Goal: Complete application form

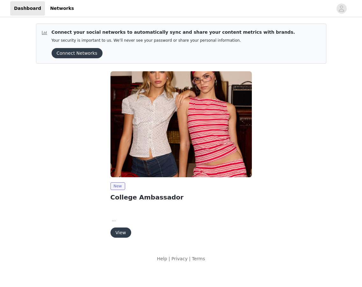
click at [118, 234] on button "View" at bounding box center [120, 232] width 21 height 10
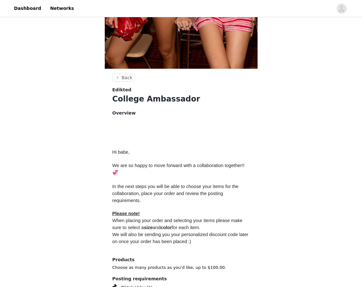
scroll to position [227, 0]
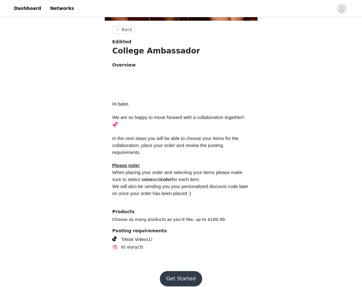
click at [177, 276] on button "Get Started" at bounding box center [181, 278] width 42 height 15
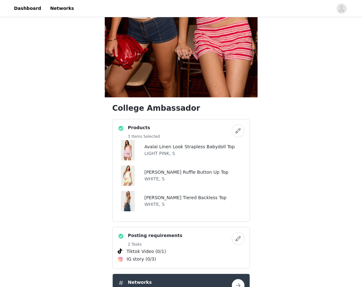
scroll to position [149, 0]
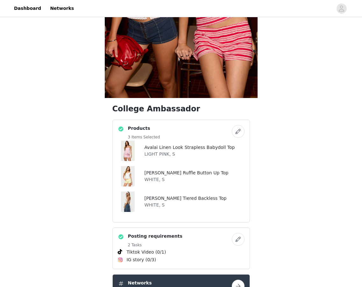
click at [238, 134] on button "button" at bounding box center [238, 131] width 13 height 13
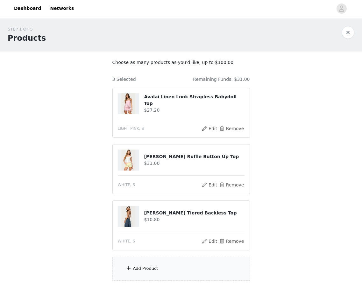
scroll to position [59, 0]
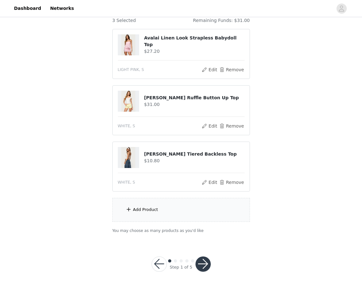
click at [174, 218] on div "Add Product" at bounding box center [180, 210] width 137 height 24
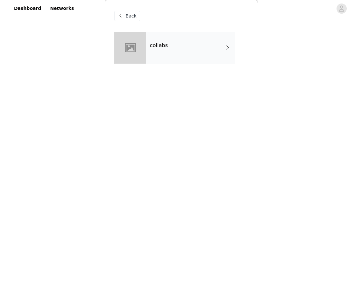
click at [204, 43] on div "collabs" at bounding box center [190, 48] width 88 height 32
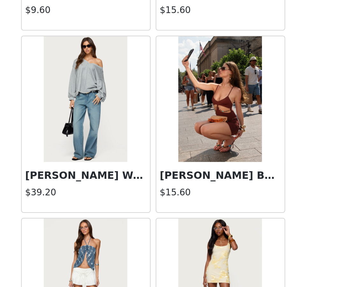
scroll to position [59, 0]
click at [272, 218] on div "STEP 1 OF 5 Products Choose as many products as you'd like, up to $100.00. 3 Se…" at bounding box center [181, 100] width 362 height 281
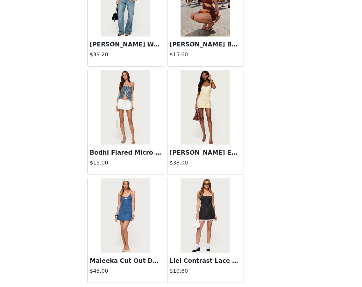
scroll to position [686, 0]
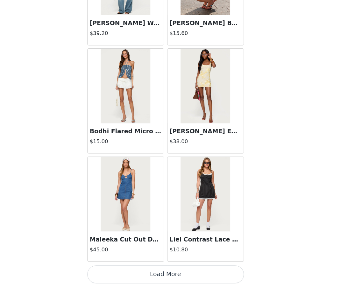
click at [179, 277] on button "Load More" at bounding box center [181, 275] width 134 height 15
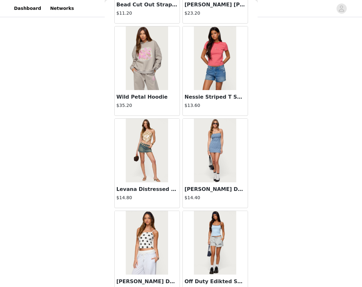
scroll to position [1608, 0]
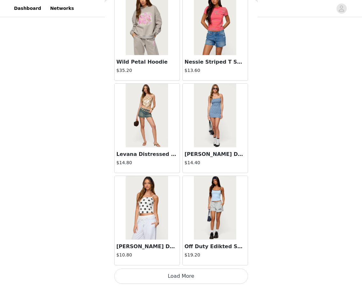
click at [200, 272] on button "Load More" at bounding box center [181, 275] width 134 height 15
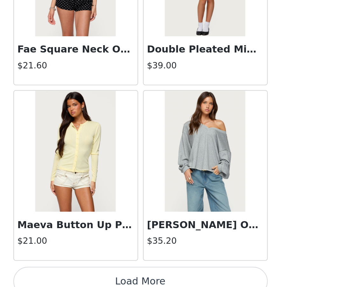
scroll to position [59, 0]
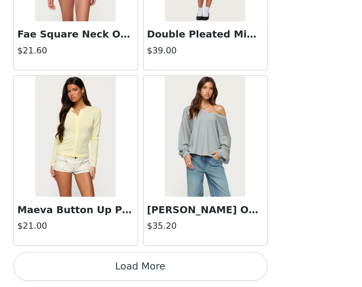
click at [205, 278] on button "Load More" at bounding box center [181, 275] width 134 height 15
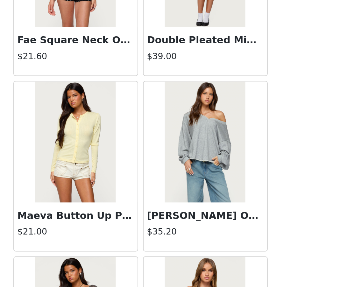
scroll to position [2531, 0]
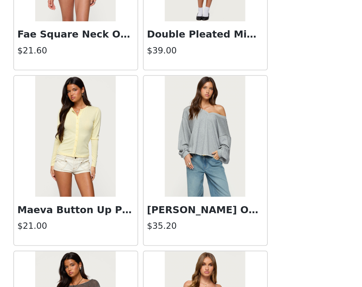
click at [256, 227] on div "Back Shelley Asymmetric Crochet Top $13.20 Polka Dot Cupped Chiffon Mini Dress …" at bounding box center [181, 143] width 153 height 287
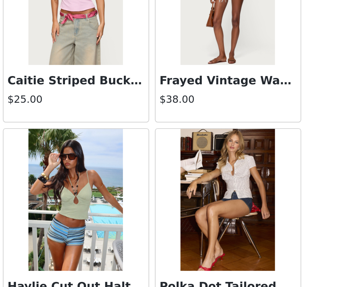
scroll to position [59, 0]
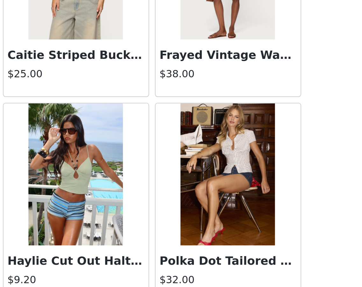
click at [259, 203] on div "STEP 1 OF 5 Products Choose as many products as you'd like, up to $100.00. 3 Se…" at bounding box center [181, 100] width 362 height 281
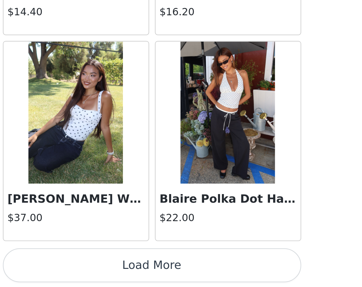
scroll to position [3453, 0]
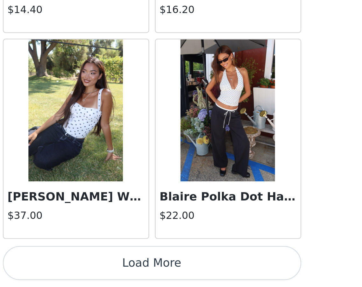
click at [211, 278] on button "Load More" at bounding box center [181, 275] width 134 height 15
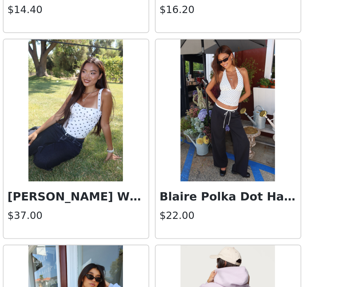
click at [250, 256] on div "Back Shelley Asymmetric Crochet Top $13.20 Polka Dot Cupped Chiffon Mini Dress …" at bounding box center [181, 143] width 153 height 287
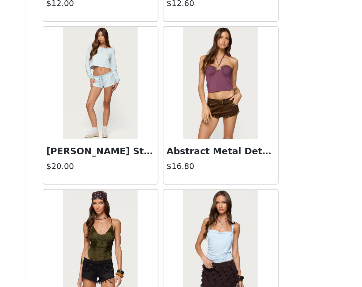
scroll to position [4229, 0]
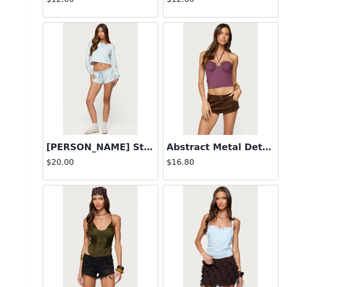
click at [211, 214] on h4 "$16.80" at bounding box center [214, 216] width 61 height 7
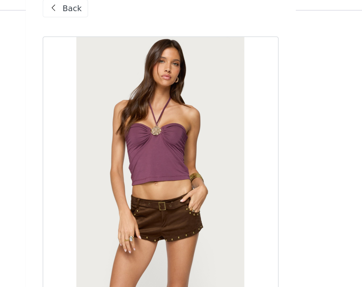
scroll to position [0, 0]
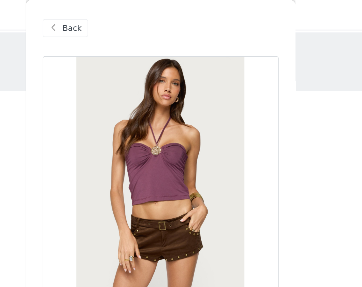
click at [131, 15] on span "Back" at bounding box center [131, 16] width 11 height 7
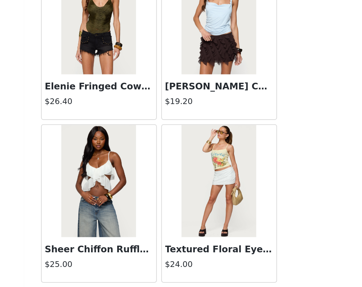
scroll to position [4375, 0]
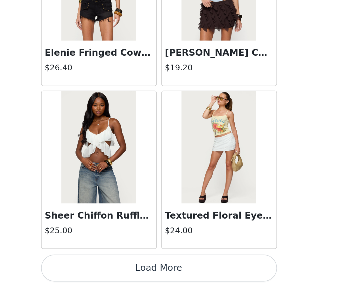
click at [196, 276] on button "Load More" at bounding box center [181, 275] width 134 height 15
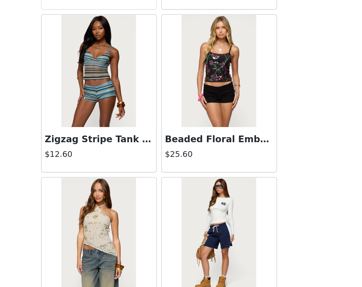
scroll to position [4791, 0]
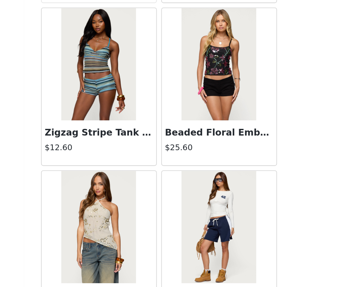
click at [259, 223] on div "STEP 1 OF 5 Products Choose as many products as you'd like, up to $100.00. 3 Se…" at bounding box center [181, 100] width 362 height 281
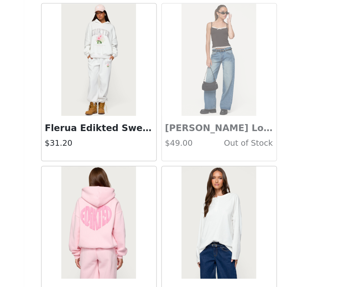
scroll to position [5297, 0]
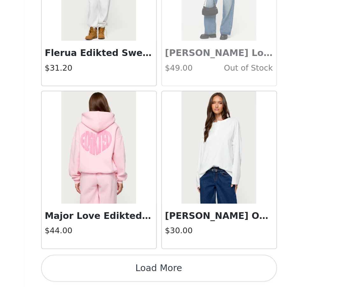
click at [210, 278] on button "Load More" at bounding box center [181, 275] width 134 height 15
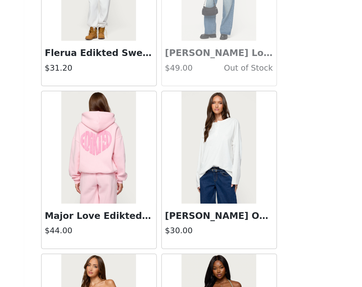
click at [258, 204] on div "STEP 1 OF 5 Products Choose as many products as you'd like, up to $100.00. 3 Se…" at bounding box center [181, 100] width 362 height 281
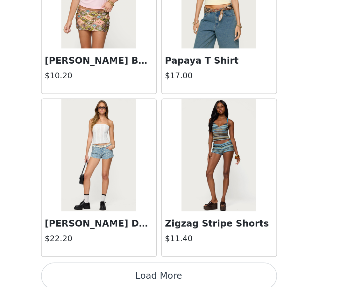
scroll to position [6219, 0]
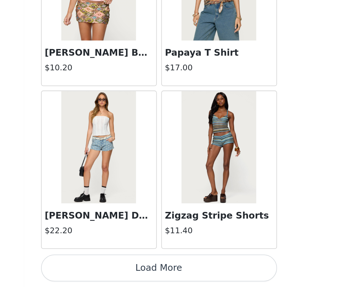
click at [201, 274] on button "Load More" at bounding box center [181, 275] width 134 height 15
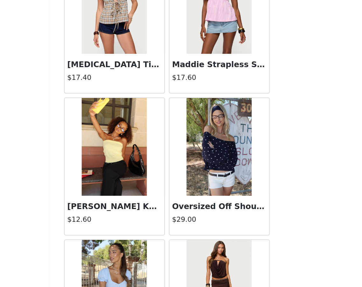
scroll to position [6416, 0]
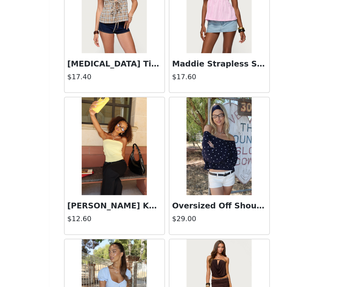
click at [203, 239] on div "Oversized Off Shoulder Polka Dot Sweater $29.00" at bounding box center [215, 239] width 65 height 25
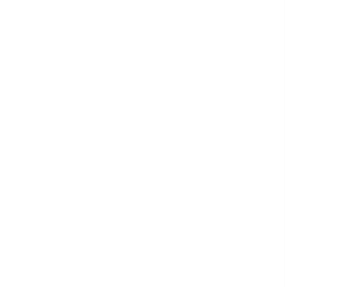
scroll to position [24, 0]
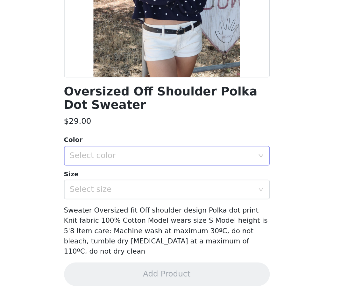
click at [161, 199] on div "Select color" at bounding box center [177, 201] width 119 height 6
click at [163, 212] on li "NAVY" at bounding box center [181, 215] width 134 height 10
click at [162, 224] on div "Select size" at bounding box center [177, 223] width 119 height 6
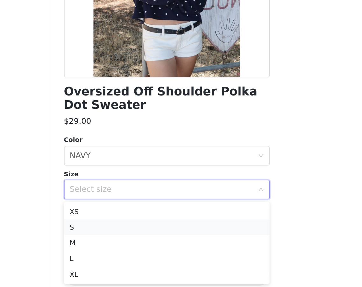
click at [154, 246] on li "S" at bounding box center [181, 248] width 134 height 10
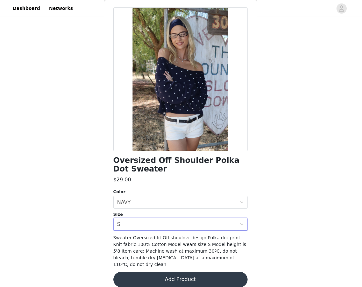
scroll to position [56, 0]
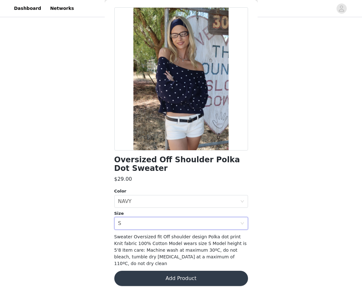
click at [185, 271] on button "Add Product" at bounding box center [181, 278] width 134 height 15
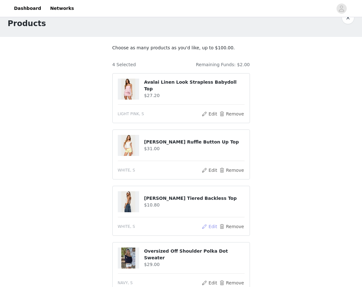
scroll to position [5, 0]
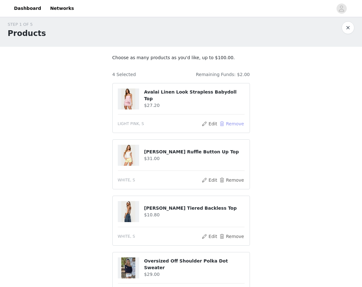
click at [230, 124] on button "Remove" at bounding box center [230, 124] width 25 height 8
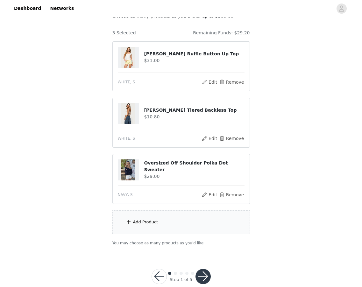
scroll to position [59, 0]
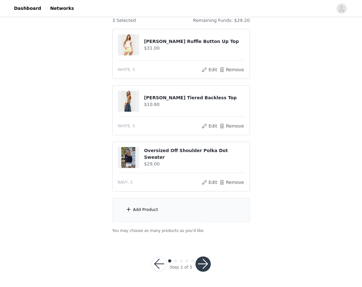
click at [199, 213] on div "Add Product" at bounding box center [180, 210] width 137 height 24
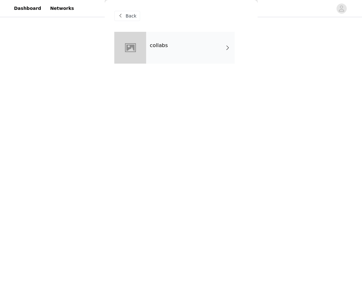
click at [199, 45] on div "collabs" at bounding box center [190, 48] width 88 height 32
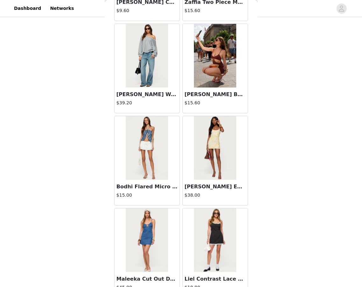
scroll to position [686, 0]
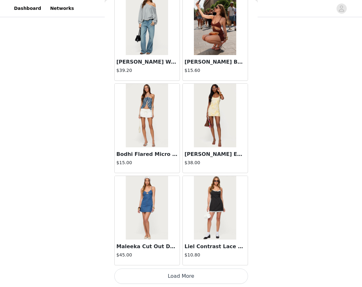
click at [218, 275] on button "Load More" at bounding box center [181, 275] width 134 height 15
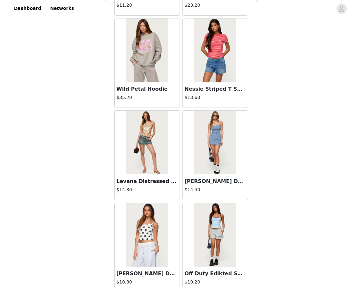
scroll to position [1608, 0]
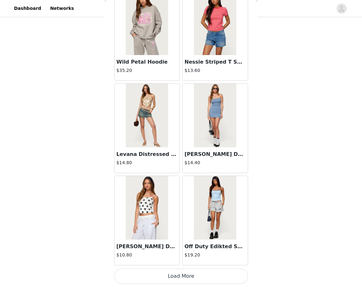
click at [183, 274] on button "Load More" at bounding box center [181, 275] width 134 height 15
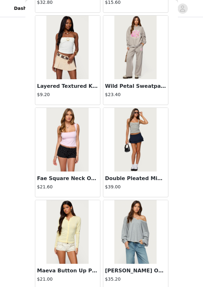
scroll to position [2531, 0]
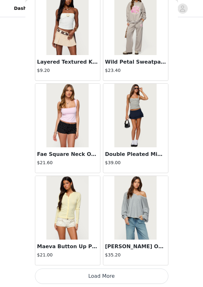
click at [121, 275] on button "Load More" at bounding box center [102, 275] width 134 height 15
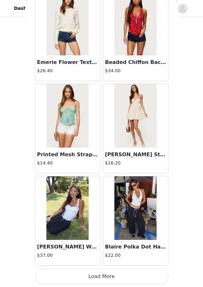
scroll to position [3453, 0]
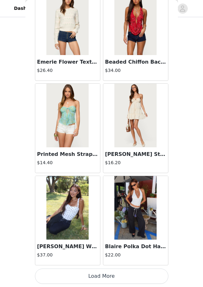
click at [117, 276] on button "Load More" at bounding box center [102, 275] width 134 height 15
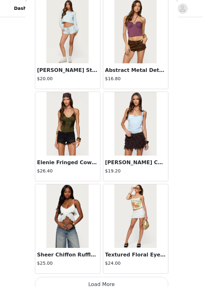
scroll to position [4375, 0]
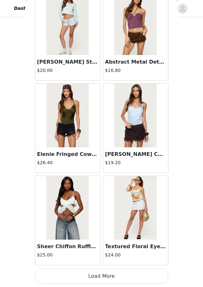
click at [107, 276] on button "Load More" at bounding box center [102, 275] width 134 height 15
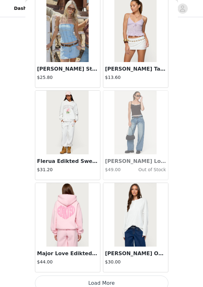
scroll to position [5297, 0]
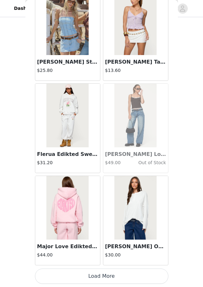
click at [113, 274] on button "Load More" at bounding box center [102, 275] width 134 height 15
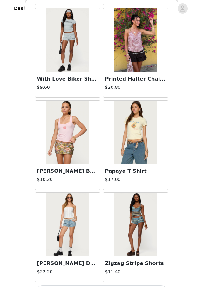
scroll to position [6219, 0]
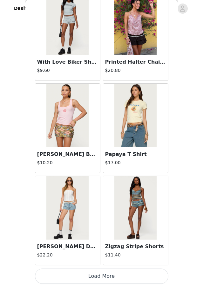
click at [111, 275] on button "Load More" at bounding box center [102, 275] width 134 height 15
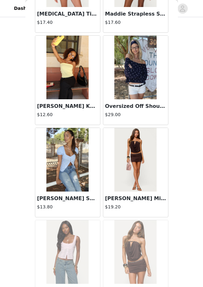
scroll to position [6545, 0]
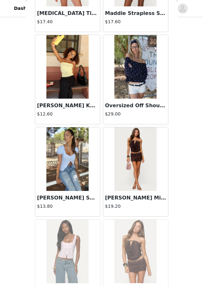
click at [145, 14] on h3 "Maddie Strapless Striped Babydoll Top" at bounding box center [135, 14] width 61 height 8
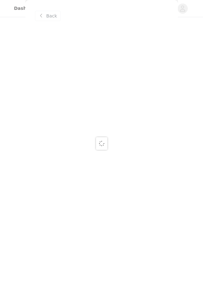
scroll to position [0, 0]
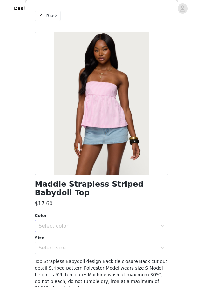
click at [71, 220] on div "Select color" at bounding box center [100, 226] width 122 height 12
click at [69, 232] on li "LIGHT PINK" at bounding box center [102, 231] width 134 height 10
click at [69, 245] on div "Select size" at bounding box center [98, 248] width 119 height 6
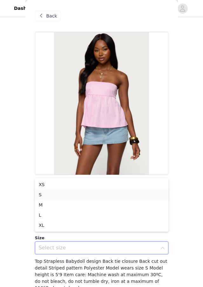
click at [62, 194] on li "S" at bounding box center [102, 195] width 134 height 10
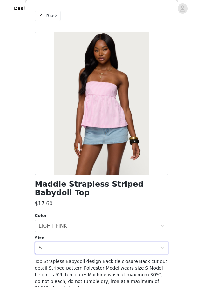
scroll to position [16, 0]
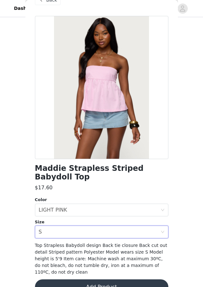
click at [100, 279] on button "Add Product" at bounding box center [102, 286] width 134 height 15
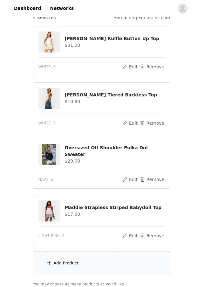
scroll to position [72, 0]
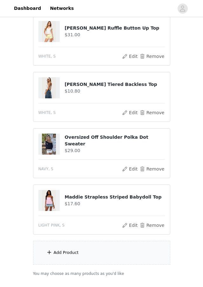
click at [91, 251] on div "Add Product" at bounding box center [101, 253] width 137 height 24
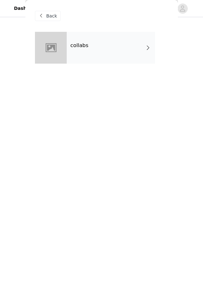
click at [116, 50] on div "collabs" at bounding box center [111, 48] width 88 height 32
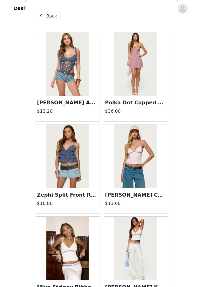
scroll to position [686, 0]
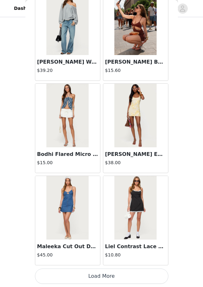
click at [109, 273] on button "Load More" at bounding box center [102, 275] width 134 height 15
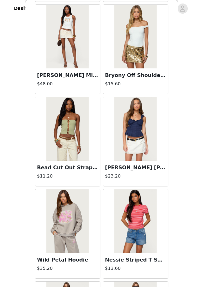
scroll to position [1608, 0]
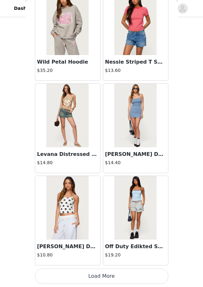
click at [104, 277] on button "Load More" at bounding box center [102, 275] width 134 height 15
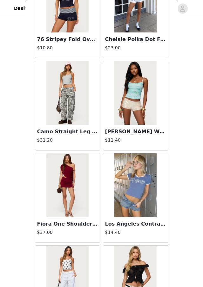
scroll to position [2531, 0]
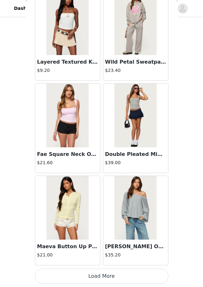
click at [103, 278] on button "Load More" at bounding box center [102, 275] width 134 height 15
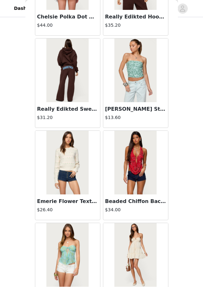
scroll to position [3453, 0]
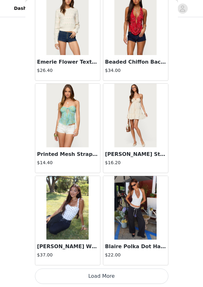
click at [95, 272] on button "Load More" at bounding box center [102, 275] width 134 height 15
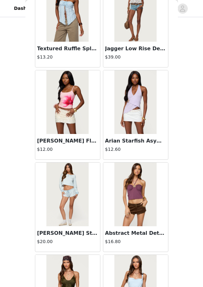
scroll to position [4375, 0]
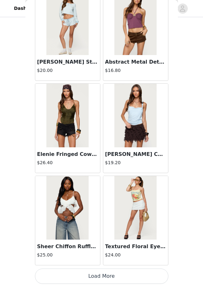
click at [94, 275] on button "Load More" at bounding box center [102, 275] width 134 height 15
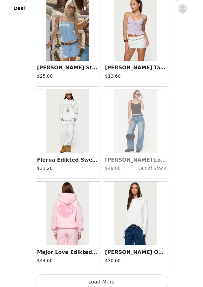
scroll to position [5297, 0]
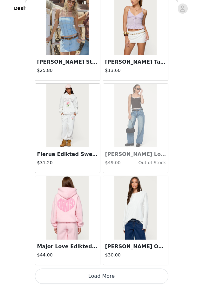
click at [100, 272] on button "Load More" at bounding box center [102, 275] width 134 height 15
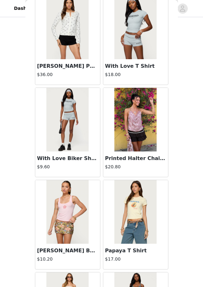
scroll to position [6219, 0]
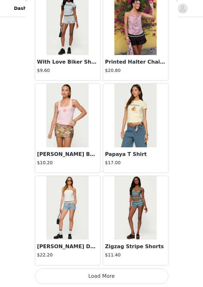
click at [103, 274] on button "Load More" at bounding box center [102, 275] width 134 height 15
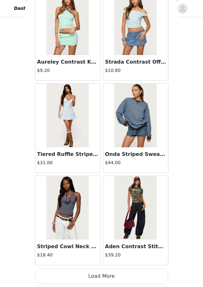
scroll to position [115, 0]
click at [90, 270] on button "Load More" at bounding box center [102, 275] width 134 height 15
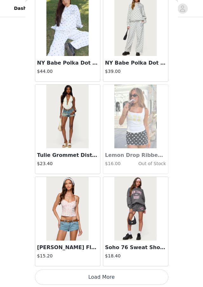
scroll to position [8064, 0]
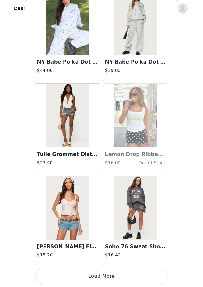
click at [85, 279] on button "Load More" at bounding box center [102, 275] width 134 height 15
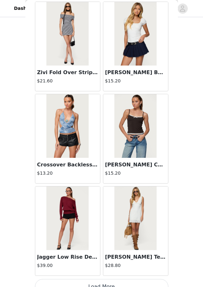
scroll to position [8986, 0]
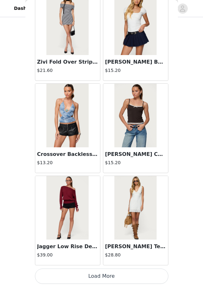
click at [117, 275] on button "Load More" at bounding box center [102, 275] width 134 height 15
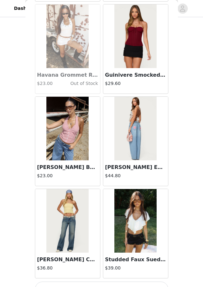
scroll to position [9908, 0]
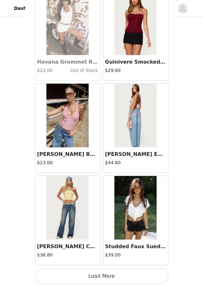
click at [137, 273] on button "Load More" at bounding box center [102, 275] width 134 height 15
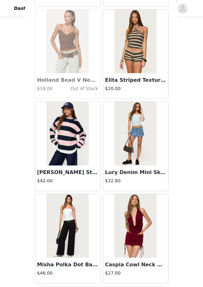
scroll to position [10831, 0]
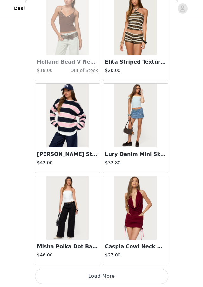
click at [112, 275] on button "Load More" at bounding box center [102, 275] width 134 height 15
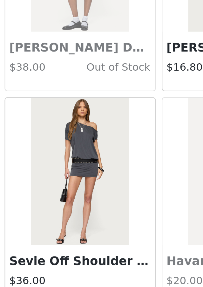
scroll to position [115, 0]
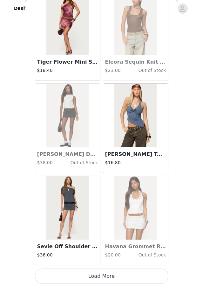
click at [96, 277] on button "Load More" at bounding box center [102, 275] width 134 height 15
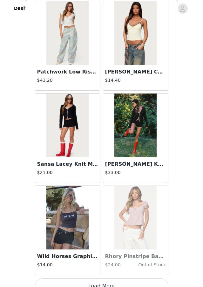
scroll to position [12675, 0]
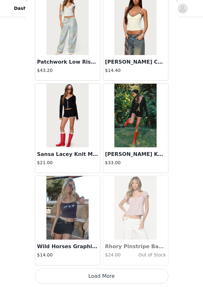
click at [103, 276] on button "Load More" at bounding box center [102, 275] width 134 height 15
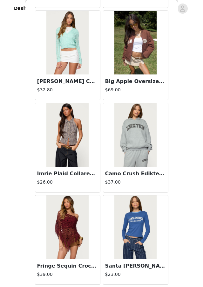
scroll to position [13597, 0]
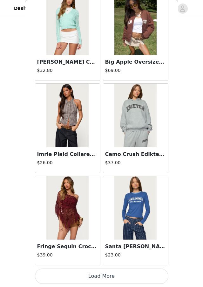
click at [105, 274] on button "Load More" at bounding box center [102, 275] width 134 height 15
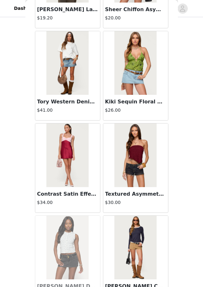
scroll to position [14519, 0]
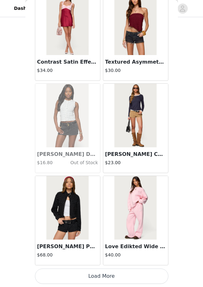
click at [101, 276] on button "Load More" at bounding box center [102, 275] width 134 height 15
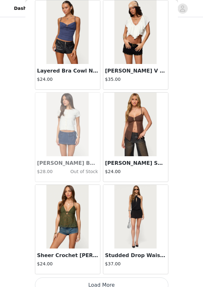
scroll to position [15442, 0]
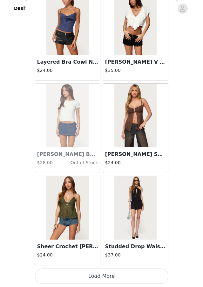
click at [96, 272] on button "Load More" at bounding box center [102, 275] width 134 height 15
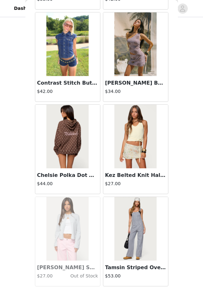
scroll to position [16364, 0]
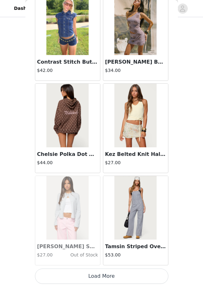
click at [114, 277] on button "Load More" at bounding box center [102, 275] width 134 height 15
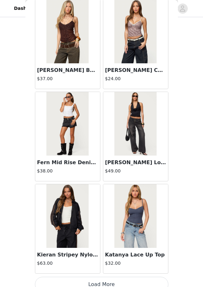
scroll to position [17286, 0]
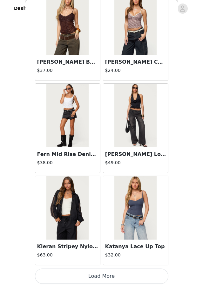
click at [105, 275] on button "Load More" at bounding box center [102, 275] width 134 height 15
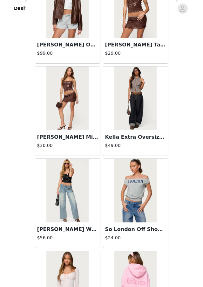
scroll to position [18208, 0]
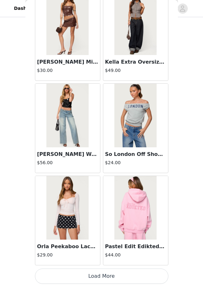
click at [125, 278] on button "Load More" at bounding box center [102, 275] width 134 height 15
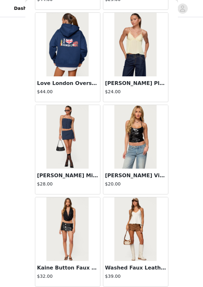
scroll to position [19130, 0]
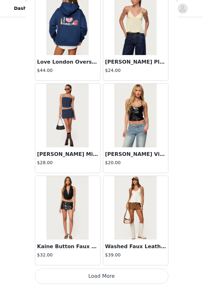
click at [77, 278] on button "Load More" at bounding box center [102, 275] width 134 height 15
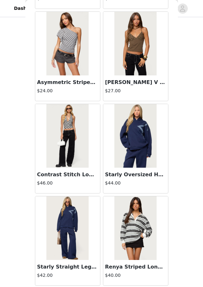
scroll to position [107, 0]
click at [176, 155] on div "Back Shelley Asymmetric Crochet Top $13.20 Polka Dot Cupped Chiffon Mini Dress …" at bounding box center [101, 143] width 153 height 287
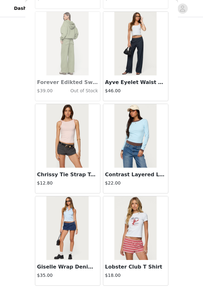
scroll to position [6844, 0]
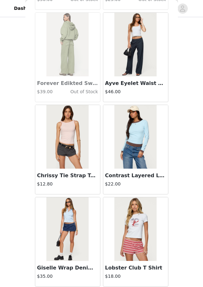
click at [76, 148] on img at bounding box center [67, 137] width 42 height 64
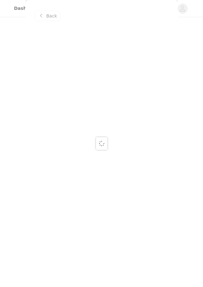
scroll to position [0, 0]
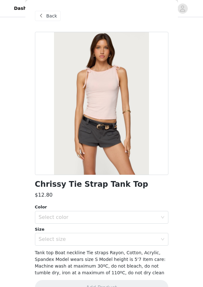
click at [53, 17] on span "Back" at bounding box center [51, 16] width 11 height 7
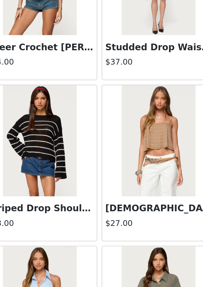
scroll to position [15609, 0]
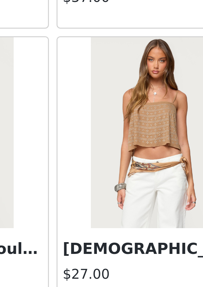
click at [125, 172] on h3 "Sunna Studded Top" at bounding box center [135, 171] width 61 height 8
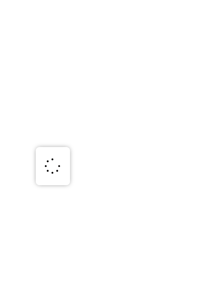
scroll to position [0, 0]
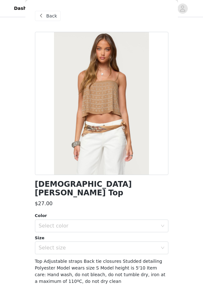
click at [49, 16] on span "Back" at bounding box center [51, 16] width 11 height 7
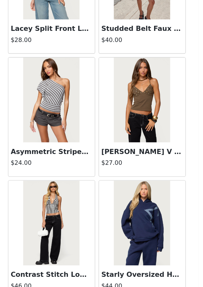
scroll to position [19614, 0]
click at [135, 107] on img at bounding box center [135, 93] width 42 height 64
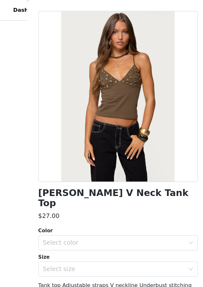
scroll to position [0, 0]
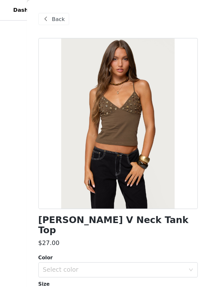
click at [52, 17] on span "Back" at bounding box center [51, 16] width 11 height 7
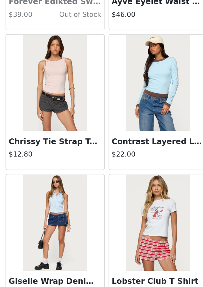
scroll to position [6862, 0]
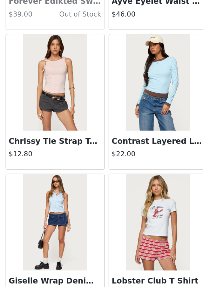
click at [69, 154] on h3 "Chrissy Tie Strap Tank Top" at bounding box center [67, 157] width 61 height 8
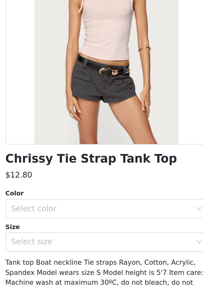
scroll to position [16, 0]
click at [71, 206] on div "Select color" at bounding box center [100, 201] width 122 height 12
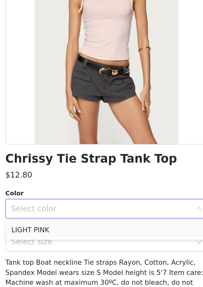
click at [76, 211] on li "LIGHT PINK" at bounding box center [102, 215] width 134 height 10
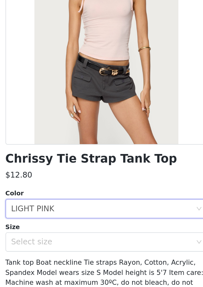
click at [76, 233] on div "Chrissy Tie Strap Tank Top $12.80 Color Select color LIGHT PINK Size Select siz…" at bounding box center [102, 151] width 134 height 271
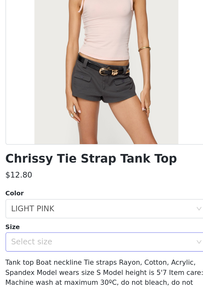
click at [75, 227] on div "Select size" at bounding box center [100, 223] width 122 height 12
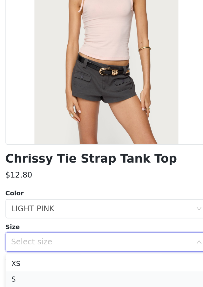
click at [75, 243] on li "S" at bounding box center [102, 248] width 134 height 10
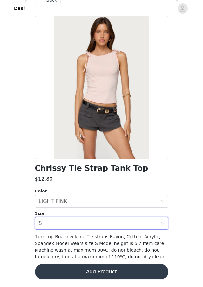
click at [91, 271] on button "Add Product" at bounding box center [102, 271] width 134 height 15
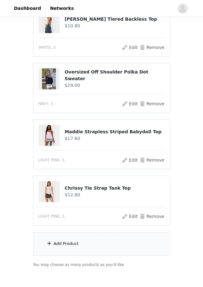
scroll to position [171, 0]
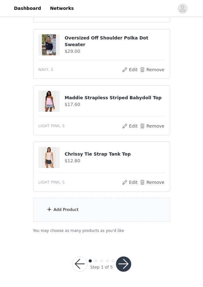
click at [121, 262] on button "button" at bounding box center [123, 263] width 15 height 15
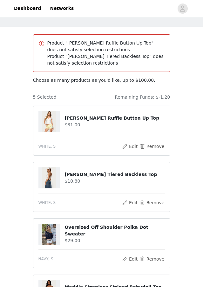
scroll to position [0, 0]
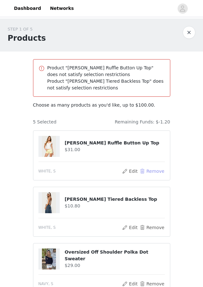
click at [152, 169] on button "Remove" at bounding box center [151, 171] width 25 height 8
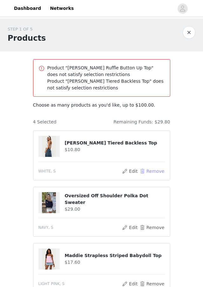
click at [152, 169] on button "Remove" at bounding box center [151, 171] width 25 height 8
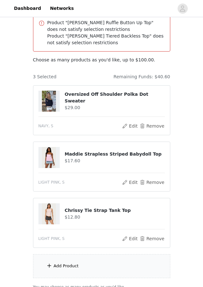
scroll to position [101, 0]
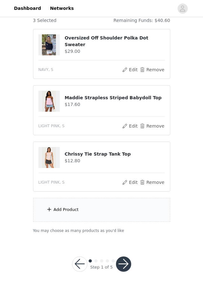
click at [141, 203] on div "Add Product" at bounding box center [101, 210] width 137 height 24
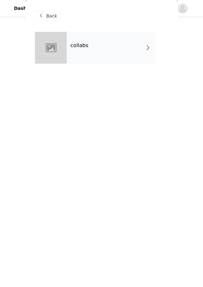
click at [134, 52] on div "collabs" at bounding box center [111, 48] width 88 height 32
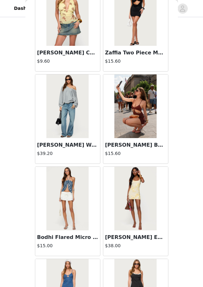
scroll to position [686, 0]
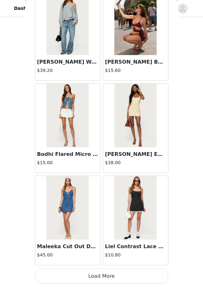
click at [144, 269] on button "Load More" at bounding box center [102, 275] width 134 height 15
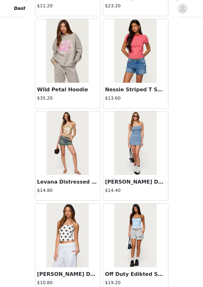
scroll to position [1608, 0]
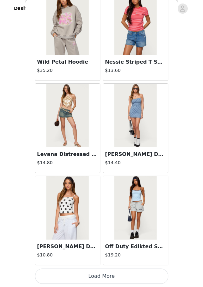
click at [139, 279] on button "Load More" at bounding box center [102, 275] width 134 height 15
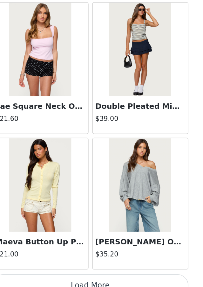
scroll to position [101, 0]
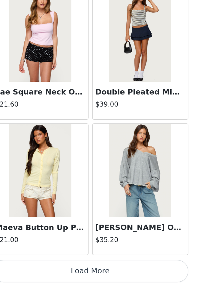
click at [128, 270] on button "Load More" at bounding box center [102, 275] width 134 height 15
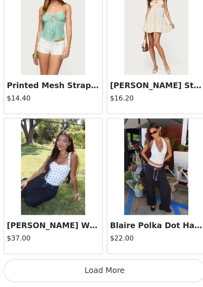
click at [86, 273] on button "Load More" at bounding box center [102, 275] width 134 height 15
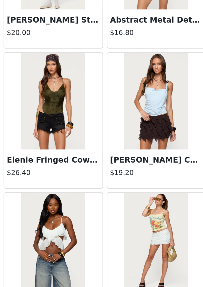
scroll to position [4375, 0]
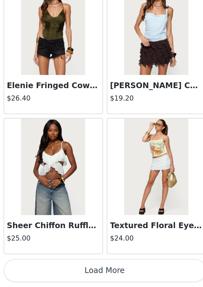
click at [106, 272] on button "Load More" at bounding box center [102, 275] width 134 height 15
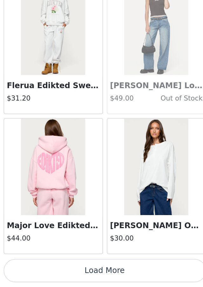
scroll to position [5297, 0]
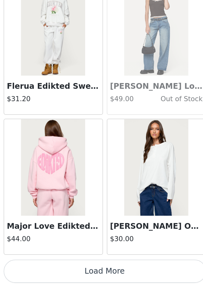
click at [102, 273] on button "Load More" at bounding box center [102, 276] width 134 height 15
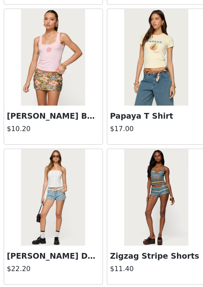
scroll to position [6219, 0]
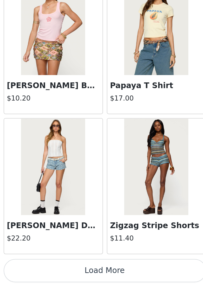
click at [102, 273] on button "Load More" at bounding box center [102, 275] width 134 height 15
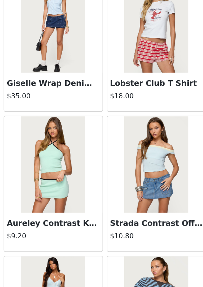
scroll to position [6959, 0]
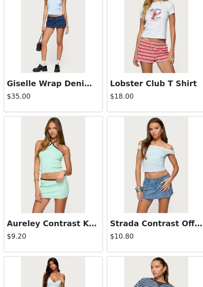
click at [148, 201] on img at bounding box center [135, 207] width 42 height 64
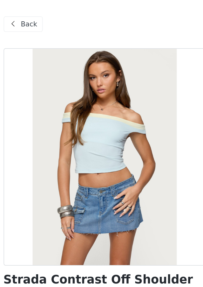
scroll to position [82, 0]
click at [55, 17] on span "Back" at bounding box center [51, 16] width 11 height 7
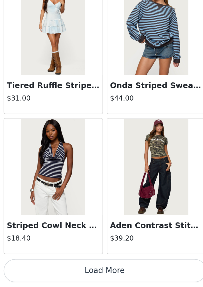
scroll to position [101, 0]
click at [75, 276] on button "Load More" at bounding box center [102, 275] width 134 height 15
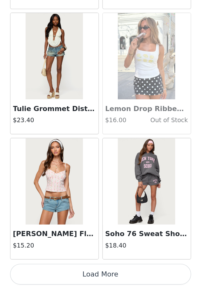
click at [89, 273] on button "Load More" at bounding box center [102, 276] width 134 height 15
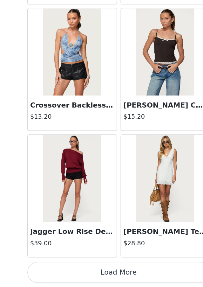
click at [70, 271] on button "Load More" at bounding box center [102, 275] width 134 height 15
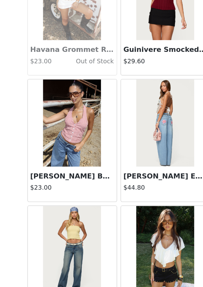
scroll to position [9908, 0]
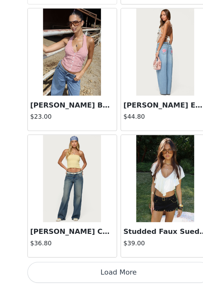
click at [96, 280] on button "Load More" at bounding box center [102, 275] width 134 height 15
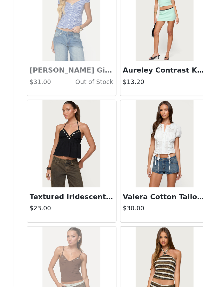
scroll to position [101, 0]
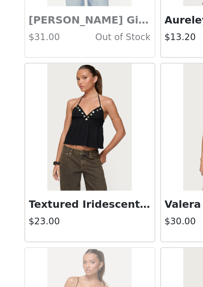
click at [72, 179] on img at bounding box center [67, 182] width 42 height 64
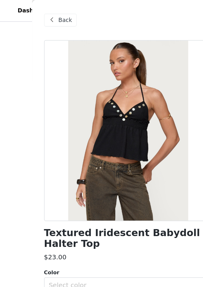
scroll to position [66, 0]
click at [46, 18] on span "Back" at bounding box center [51, 16] width 11 height 7
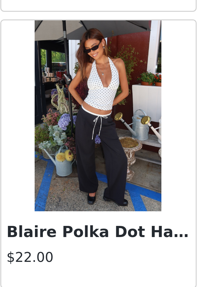
scroll to position [3540, 0]
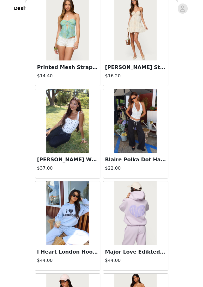
click at [128, 160] on h3 "Blaire Polka Dot Halter Top" at bounding box center [135, 160] width 61 height 8
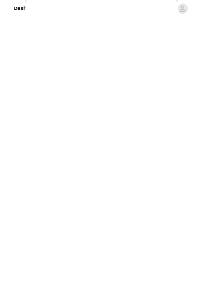
scroll to position [16, 0]
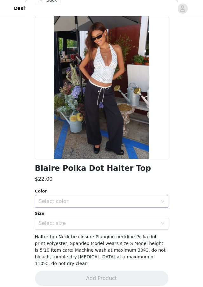
click at [88, 204] on div "Select color" at bounding box center [100, 201] width 122 height 12
click at [79, 218] on li "WHITE AND BLACK" at bounding box center [102, 215] width 134 height 10
click at [74, 224] on div "Select size" at bounding box center [98, 223] width 119 height 6
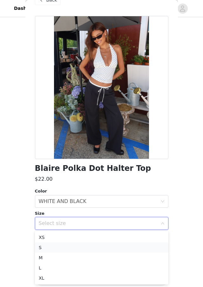
click at [67, 247] on li "S" at bounding box center [102, 247] width 134 height 10
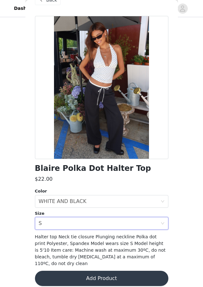
click at [92, 272] on button "Add Product" at bounding box center [102, 278] width 134 height 15
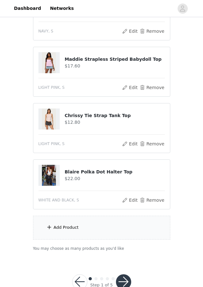
scroll to position [147, 0]
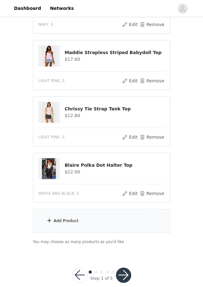
click at [86, 218] on div "Add Product" at bounding box center [101, 221] width 137 height 24
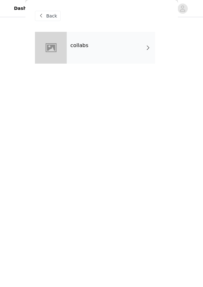
click at [137, 39] on div "collabs" at bounding box center [111, 48] width 88 height 32
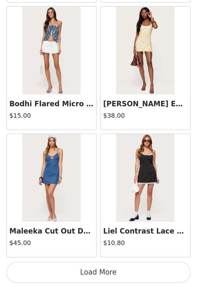
scroll to position [157, 0]
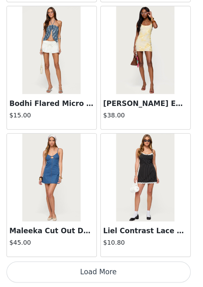
click at [104, 273] on button "Load More" at bounding box center [102, 275] width 134 height 15
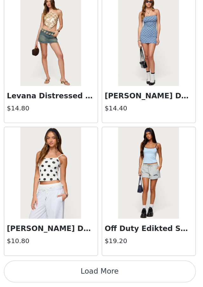
click at [99, 275] on button "Load More" at bounding box center [102, 275] width 134 height 15
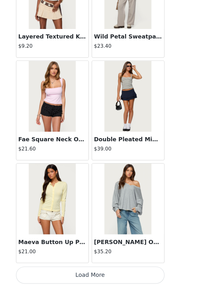
scroll to position [158, 0]
click at [84, 273] on button "Load More" at bounding box center [102, 275] width 134 height 15
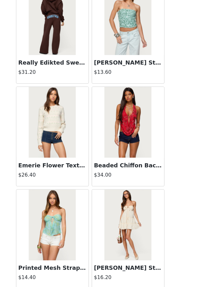
scroll to position [3453, 0]
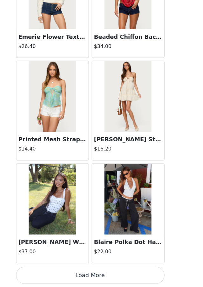
click at [79, 275] on button "Load More" at bounding box center [102, 275] width 134 height 15
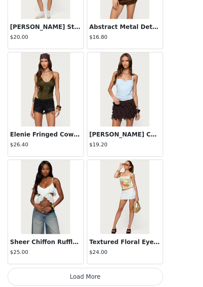
scroll to position [157, 0]
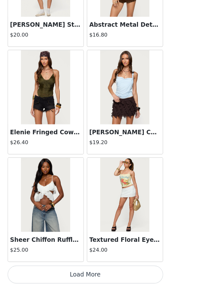
click at [92, 272] on button "Load More" at bounding box center [102, 275] width 134 height 15
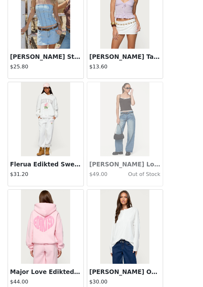
scroll to position [5297, 0]
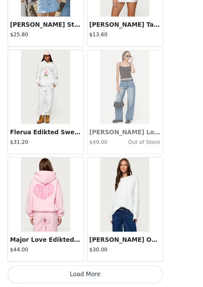
click at [94, 275] on button "Load More" at bounding box center [102, 275] width 134 height 15
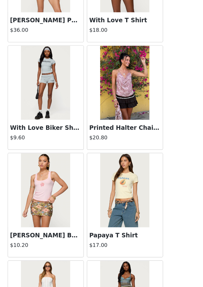
scroll to position [6219, 0]
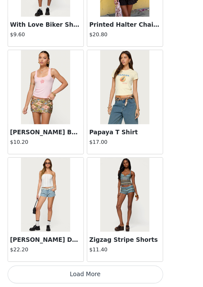
click at [85, 278] on button "Load More" at bounding box center [102, 275] width 134 height 15
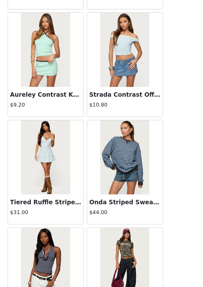
scroll to position [7142, 0]
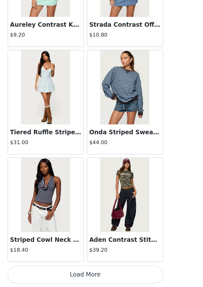
click at [84, 274] on button "Load More" at bounding box center [102, 275] width 134 height 15
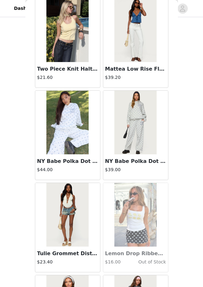
scroll to position [8064, 0]
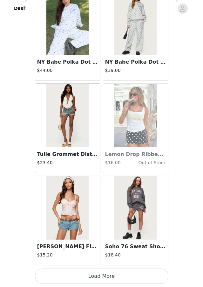
click at [59, 276] on button "Load More" at bounding box center [102, 275] width 134 height 15
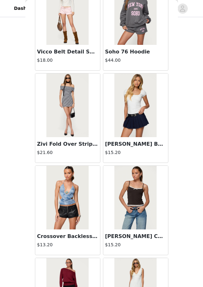
scroll to position [8986, 0]
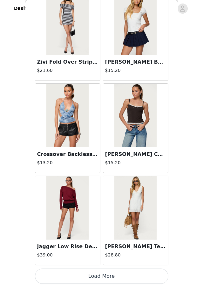
click at [73, 271] on button "Load More" at bounding box center [102, 275] width 134 height 15
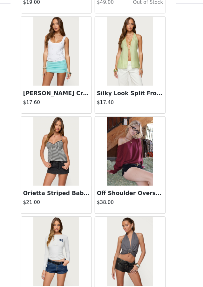
scroll to position [0, 0]
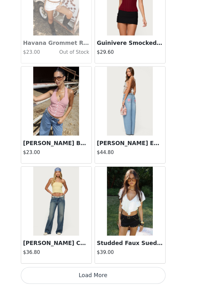
click at [86, 275] on button "Load More" at bounding box center [102, 275] width 134 height 15
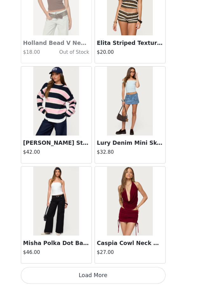
click at [77, 280] on button "Load More" at bounding box center [102, 275] width 134 height 15
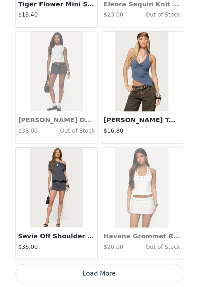
click at [74, 276] on button "Load More" at bounding box center [102, 275] width 134 height 15
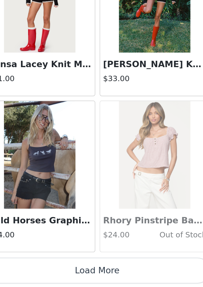
scroll to position [157, 0]
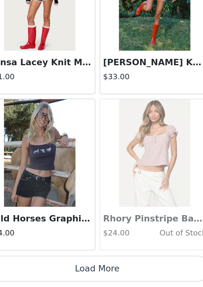
click at [112, 280] on button "Load More" at bounding box center [102, 275] width 134 height 15
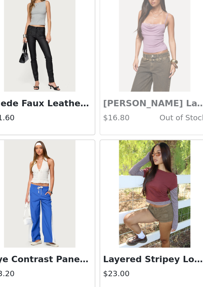
scroll to position [13297, 0]
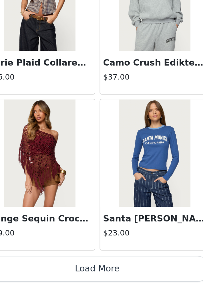
click at [99, 274] on button "Load More" at bounding box center [102, 275] width 134 height 15
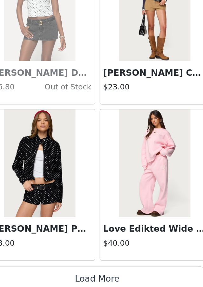
scroll to position [14519, 0]
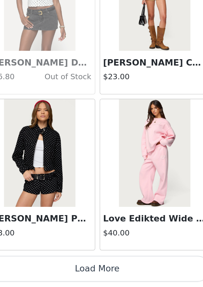
click at [95, 278] on button "Load More" at bounding box center [102, 275] width 134 height 15
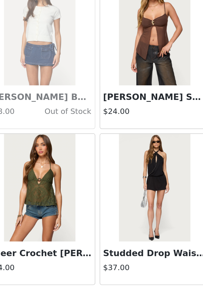
scroll to position [15442, 0]
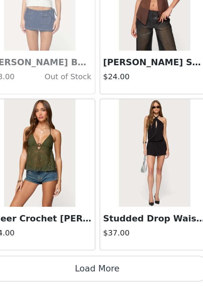
click at [93, 274] on button "Load More" at bounding box center [102, 275] width 134 height 15
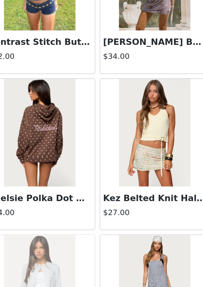
scroll to position [16364, 0]
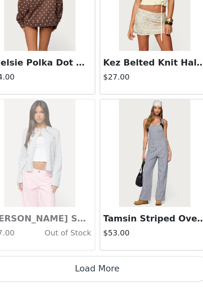
click at [94, 273] on button "Load More" at bounding box center [102, 275] width 134 height 15
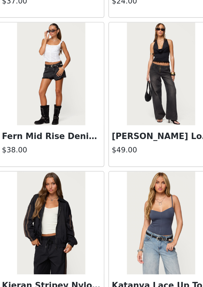
scroll to position [158, 0]
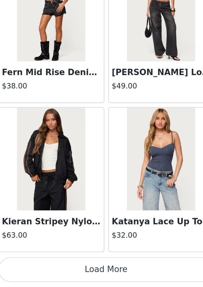
click at [85, 271] on button "Load More" at bounding box center [102, 275] width 134 height 15
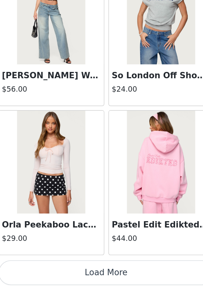
scroll to position [18208, 0]
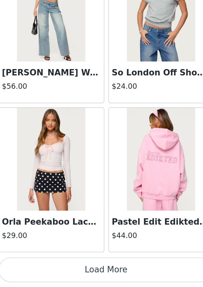
click at [93, 277] on button "Load More" at bounding box center [102, 275] width 134 height 15
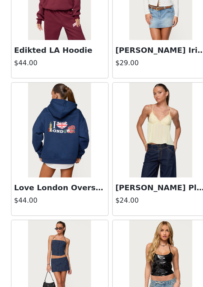
scroll to position [19130, 0]
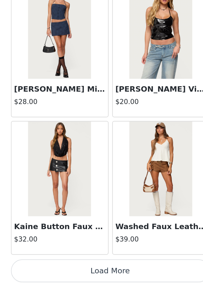
click at [89, 272] on button "Load More" at bounding box center [102, 275] width 134 height 15
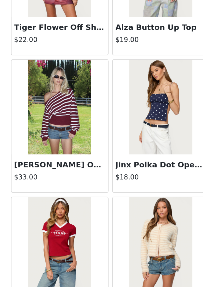
scroll to position [12162, 0]
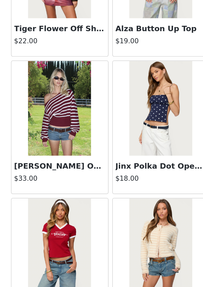
click at [135, 175] on img at bounding box center [135, 167] width 42 height 64
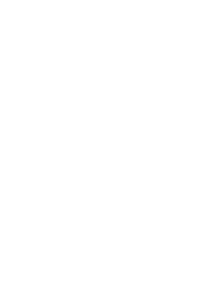
scroll to position [23, 0]
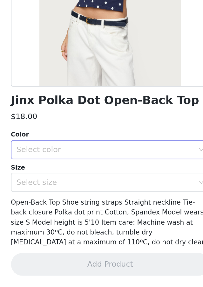
click at [120, 193] on div "Select color" at bounding box center [98, 194] width 119 height 6
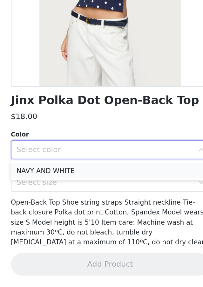
click at [109, 209] on li "NAVY AND WHITE" at bounding box center [102, 209] width 134 height 10
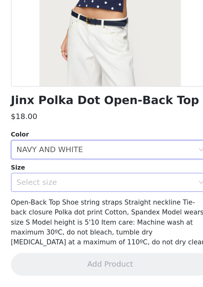
click at [105, 217] on div "Select size" at bounding box center [98, 216] width 119 height 6
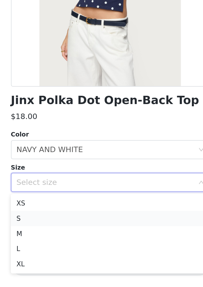
click at [97, 240] on li "S" at bounding box center [102, 241] width 134 height 10
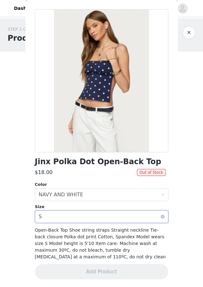
scroll to position [0, 0]
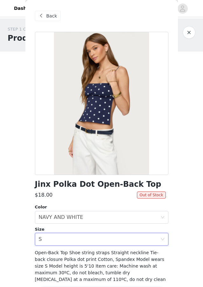
click at [49, 17] on span "Back" at bounding box center [51, 16] width 11 height 7
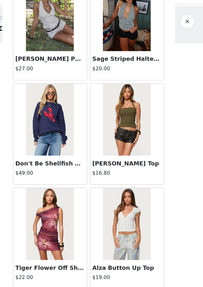
scroll to position [12025, 0]
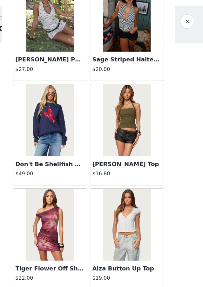
click at [137, 135] on img at bounding box center [135, 120] width 42 height 64
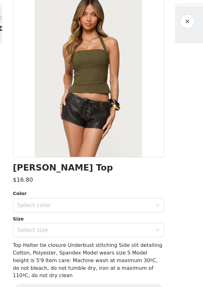
scroll to position [16, 0]
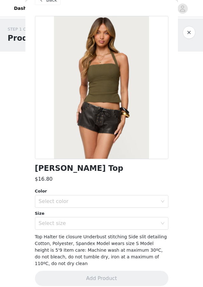
click at [45, 4] on div "Back" at bounding box center [48, 0] width 26 height 10
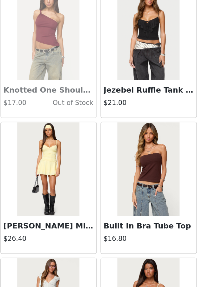
scroll to position [12401, 0]
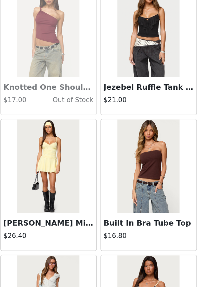
click at [123, 243] on h3 "Built In Bra Tube Top" at bounding box center [135, 244] width 61 height 8
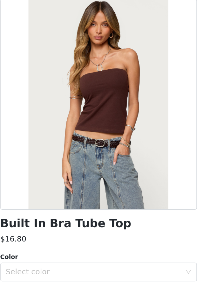
scroll to position [16, 0]
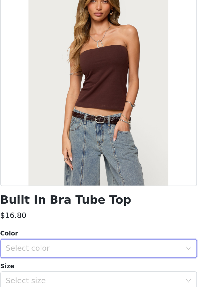
click at [92, 205] on div "Select color" at bounding box center [100, 201] width 122 height 12
click at [87, 216] on li "BROWN" at bounding box center [102, 215] width 134 height 10
click at [87, 216] on div "Size" at bounding box center [102, 213] width 134 height 6
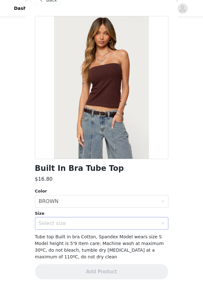
click at [80, 221] on div "Select size" at bounding box center [98, 223] width 119 height 6
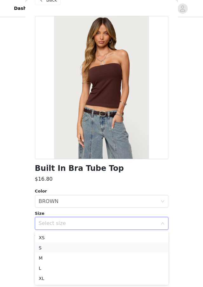
click at [78, 249] on li "S" at bounding box center [102, 248] width 134 height 10
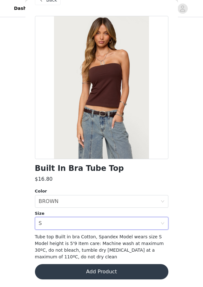
click at [80, 269] on button "Add Product" at bounding box center [102, 271] width 134 height 15
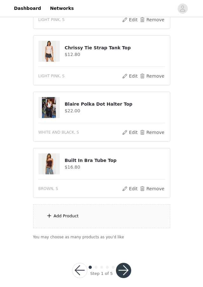
scroll to position [212, 0]
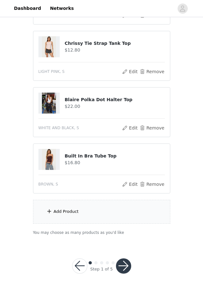
click at [121, 265] on button "button" at bounding box center [123, 265] width 15 height 15
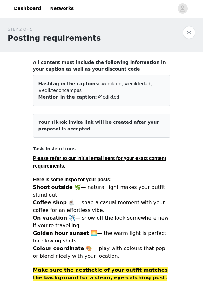
click at [122, 125] on article "Your TikTok invite link will be created after your proposal is accepted." at bounding box center [101, 126] width 137 height 24
click at [129, 86] on div "Hashtag in the captions: #edikted, #ediktedad, #ediktedoncampus" at bounding box center [101, 86] width 127 height 13
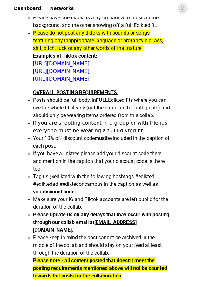
scroll to position [552, 0]
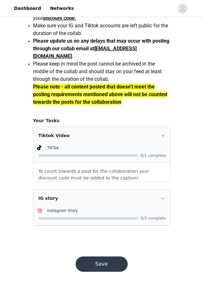
click at [145, 160] on div "TikTok 0/1 complete" at bounding box center [101, 153] width 137 height 18
click at [147, 210] on div "Instagram Story" at bounding box center [106, 210] width 119 height 7
click at [160, 196] on div "IG story" at bounding box center [101, 198] width 137 height 17
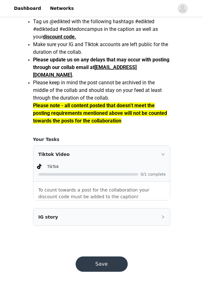
click at [119, 261] on button "Save" at bounding box center [102, 263] width 52 height 15
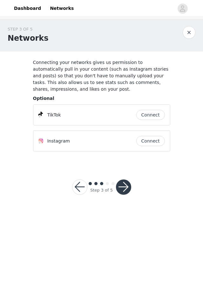
click at [128, 184] on button "button" at bounding box center [123, 186] width 15 height 15
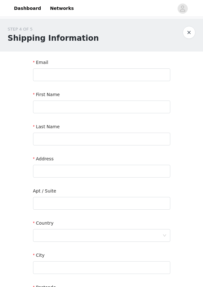
click at [119, 64] on div "Email" at bounding box center [101, 63] width 137 height 9
click at [119, 75] on input "text" at bounding box center [101, 74] width 137 height 13
type input "sienafazio@gmail.com"
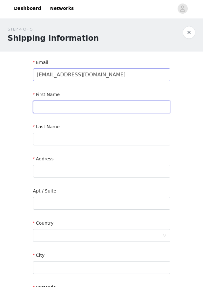
type input "Siena"
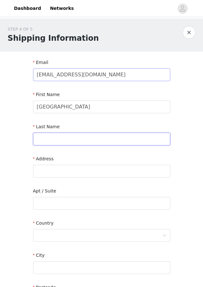
type input "fazio"
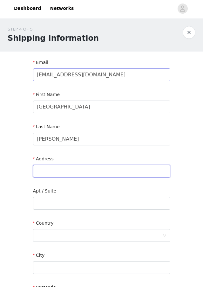
type input "135 Woodhill Rd"
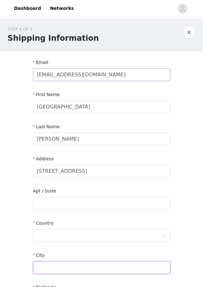
type input "Newtown"
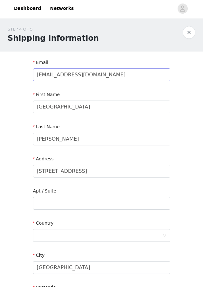
type input "18940-2509"
type input "2154853641"
drag, startPoint x: 71, startPoint y: 142, endPoint x: 26, endPoint y: 140, distance: 44.2
click at [26, 140] on section "Email sienafazio@gmail.com First Name Siena Last Name fazio Address 135 Woodhil…" at bounding box center [101, 204] width 153 height 304
type input "Fazio"
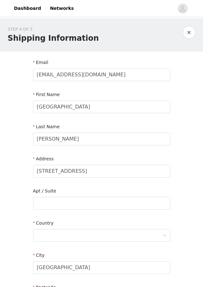
click at [52, 182] on form "Email sienafazio@gmail.com First Name Siena Last Name Fazio Address 135 Woodhil…" at bounding box center [101, 199] width 137 height 281
click at [87, 173] on input "135 Woodhill Rd" at bounding box center [101, 171] width 137 height 13
type input "729 Brittain Dr NW"
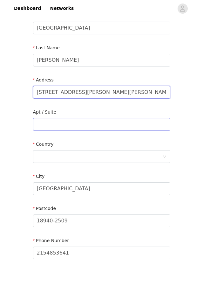
scroll to position [80, 0]
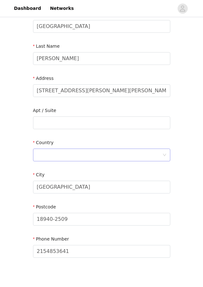
click at [79, 153] on div at bounding box center [100, 155] width 126 height 12
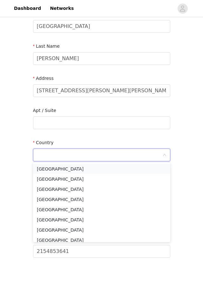
click at [77, 169] on li "United States" at bounding box center [101, 169] width 137 height 10
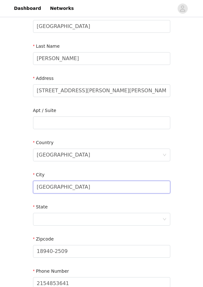
click at [66, 186] on input "Newtown" at bounding box center [101, 187] width 137 height 13
type input "Atlanta"
click at [71, 221] on div at bounding box center [100, 219] width 126 height 12
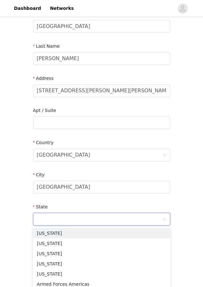
type input "g"
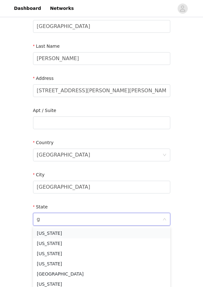
click at [72, 233] on li "Georgia" at bounding box center [101, 233] width 137 height 10
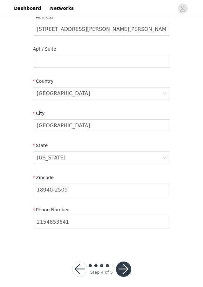
scroll to position [147, 0]
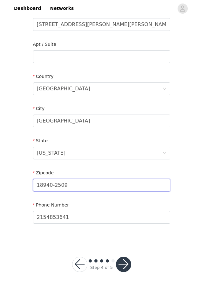
drag, startPoint x: 78, startPoint y: 187, endPoint x: 14, endPoint y: 186, distance: 63.6
click at [14, 186] on div "STEP 4 OF 5 Shipping Information Email sienafazio@gmail.com First Name Siena La…" at bounding box center [101, 57] width 203 height 370
type input "30313"
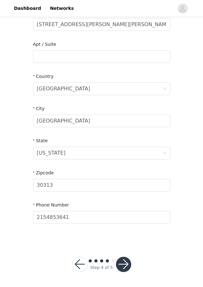
click at [124, 259] on button "button" at bounding box center [123, 264] width 15 height 15
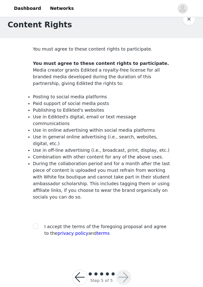
scroll to position [20, 0]
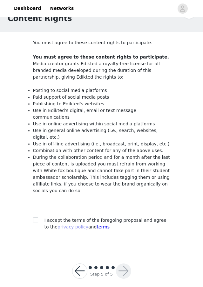
click at [44, 218] on div "I accept the terms of the foregoing proposal and agree to the privacy policy an…" at bounding box center [101, 223] width 137 height 13
click at [39, 217] on div at bounding box center [37, 220] width 9 height 7
click at [37, 217] on label at bounding box center [35, 220] width 5 height 7
click at [37, 217] on input "checkbox" at bounding box center [35, 219] width 4 height 4
checkbox input "true"
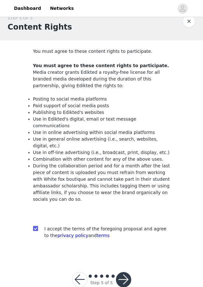
scroll to position [10, 0]
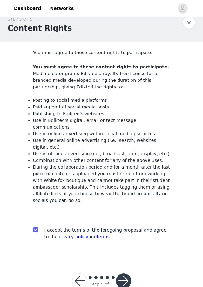
click at [126, 273] on button "button" at bounding box center [123, 280] width 15 height 15
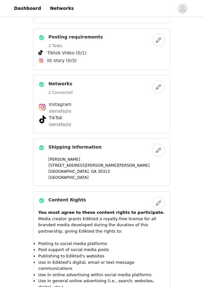
scroll to position [401, 0]
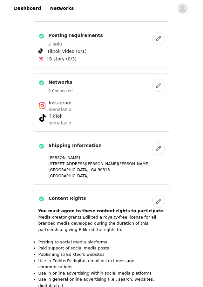
click at [107, 128] on div "Networks 2 Connected Instagram sienafazio TikTok sienafazio" at bounding box center [101, 102] width 137 height 58
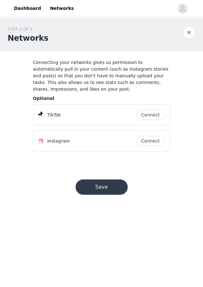
click at [187, 37] on button "button" at bounding box center [189, 32] width 13 height 13
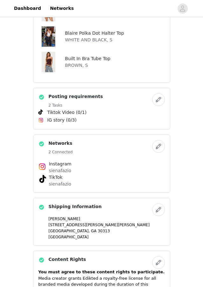
scroll to position [549, 0]
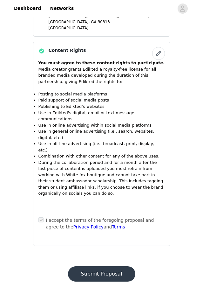
click at [101, 266] on button "Submit Proposal" at bounding box center [101, 273] width 67 height 15
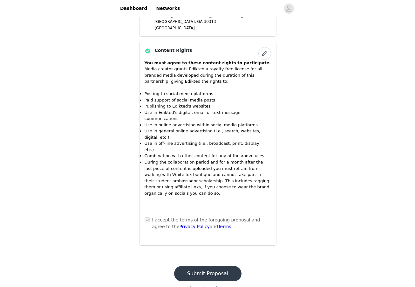
scroll to position [0, 0]
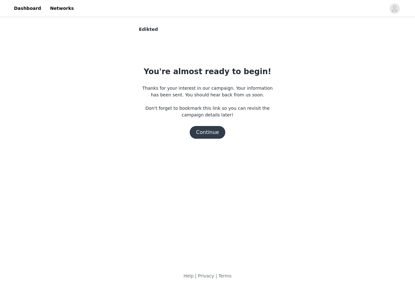
click at [213, 131] on button "Continue" at bounding box center [208, 132] width 36 height 13
click at [213, 150] on section "Edikted You're almost ready to begin! Thanks for your interest in our campaign.…" at bounding box center [207, 92] width 153 height 133
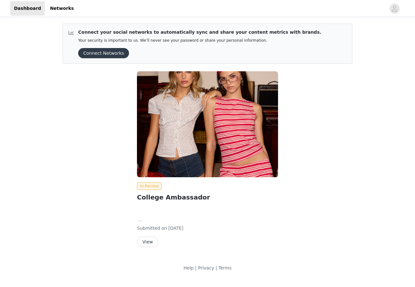
click at [364, 107] on div "Connect your social networks to automatically sync and share your content metri…" at bounding box center [207, 148] width 415 height 260
